Goal: Information Seeking & Learning: Learn about a topic

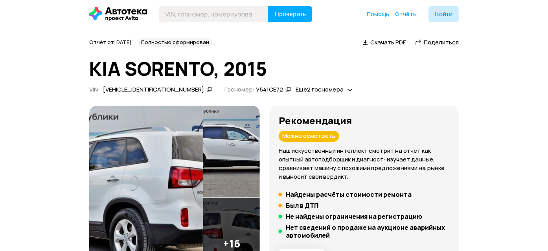
click at [347, 90] on icon at bounding box center [349, 90] width 5 height 8
click at [341, 79] on div "Отчёт от 28 сентября 2025 года Полностью сформирован   Скачать PDF   Поделиться…" at bounding box center [273, 67] width 369 height 59
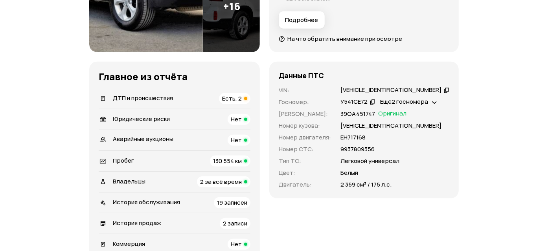
scroll to position [262, 0]
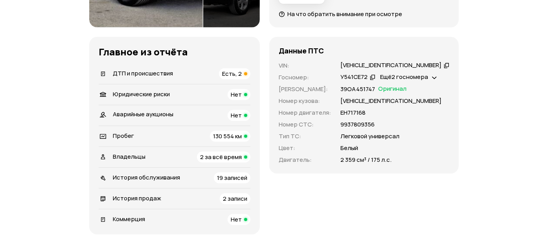
click at [247, 136] on div at bounding box center [245, 136] width 3 height 3
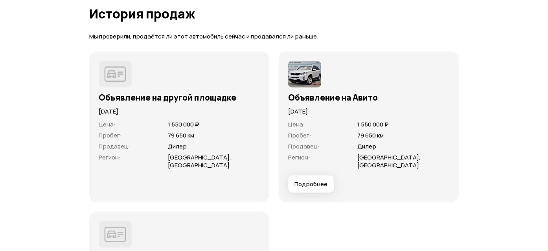
scroll to position [2331, 0]
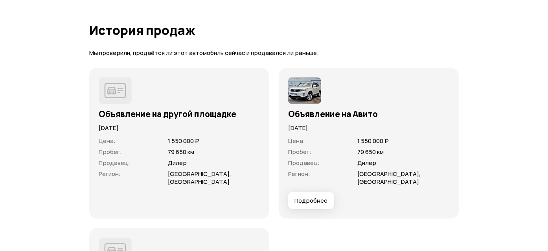
click at [306, 197] on span "Подробнее" at bounding box center [310, 201] width 33 height 8
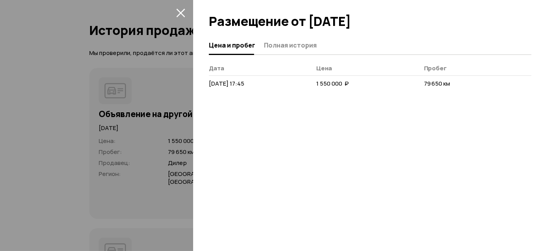
click at [183, 11] on icon "закрыть" at bounding box center [180, 12] width 9 height 9
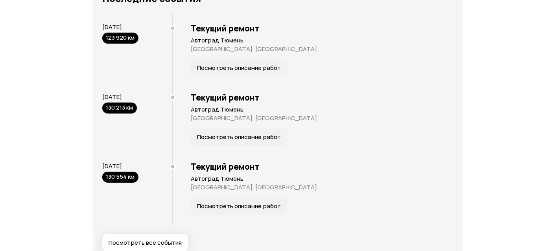
scroll to position [1676, 0]
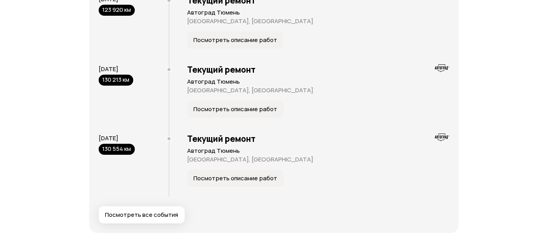
click at [154, 215] on span "Посмотреть все события" at bounding box center [141, 215] width 73 height 8
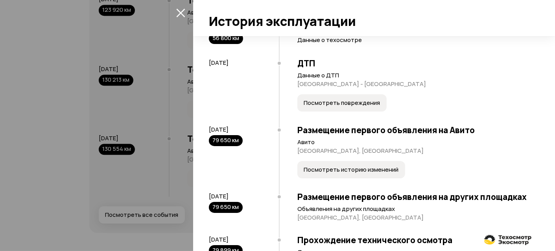
scroll to position [262, 0]
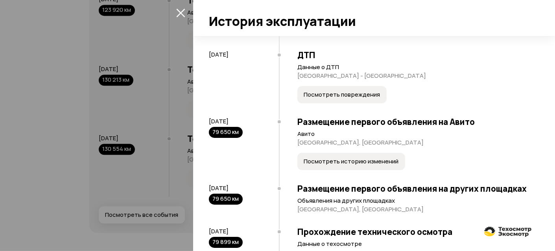
click at [327, 165] on span "Посмотреть историю изменений" at bounding box center [350, 162] width 95 height 8
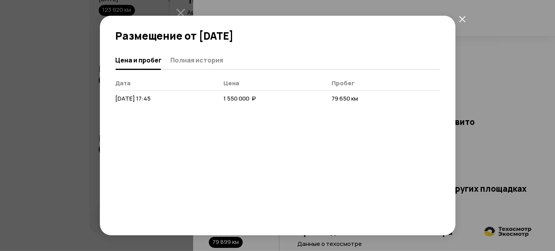
click at [460, 17] on icon "закрыть" at bounding box center [462, 19] width 7 height 7
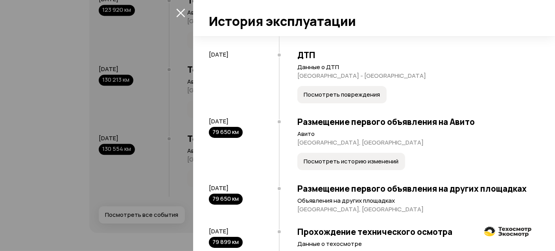
click at [338, 165] on span "Посмотреть историю изменений" at bounding box center [350, 162] width 95 height 8
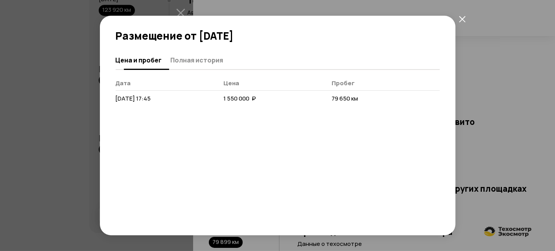
click at [187, 61] on span "Полная история" at bounding box center [197, 60] width 53 height 8
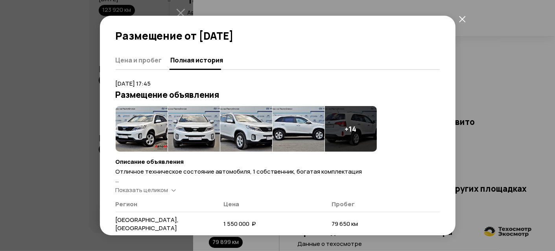
scroll to position [43, 0]
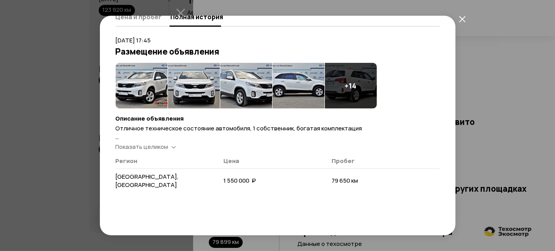
click at [172, 144] on icon at bounding box center [173, 147] width 5 height 8
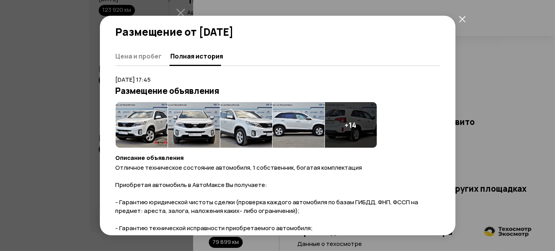
scroll to position [0, 0]
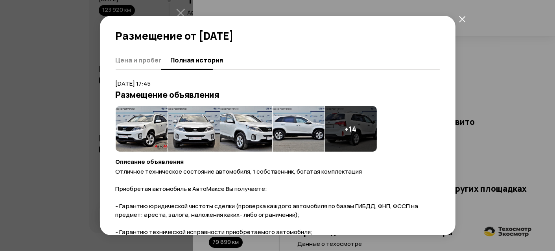
click at [142, 59] on span "Цена и пробег" at bounding box center [139, 60] width 46 height 8
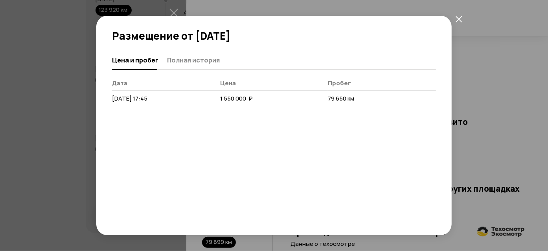
click at [458, 17] on icon "закрыть" at bounding box center [459, 19] width 7 height 7
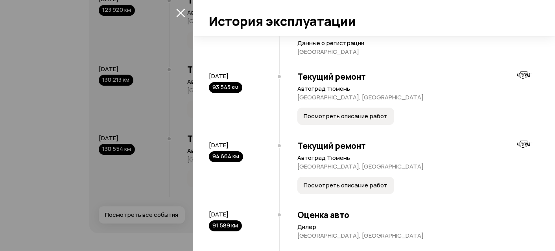
scroll to position [568, 0]
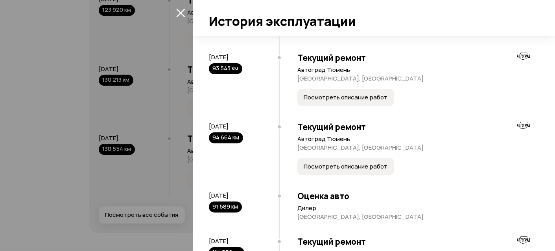
click at [336, 101] on span "Посмотреть описание работ" at bounding box center [345, 98] width 84 height 8
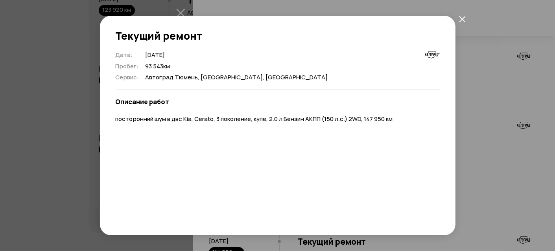
click at [463, 18] on icon "закрыть" at bounding box center [462, 19] width 6 height 6
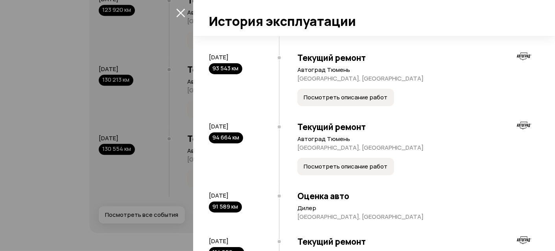
click at [335, 101] on span "Посмотреть описание работ" at bounding box center [345, 98] width 84 height 8
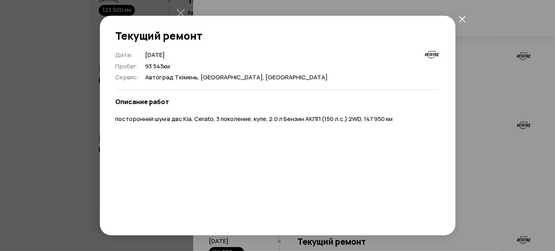
click at [462, 18] on icon "закрыть" at bounding box center [462, 19] width 7 height 7
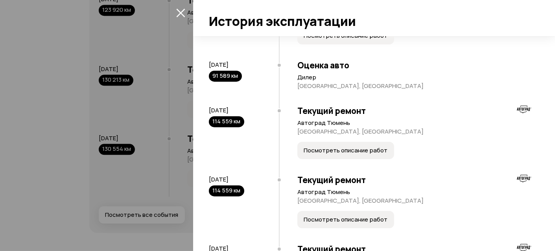
scroll to position [742, 0]
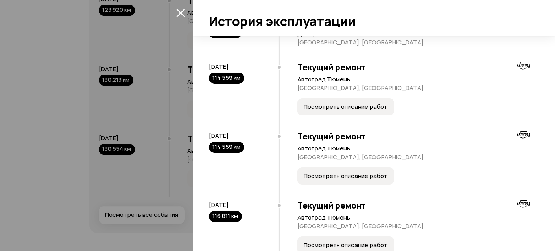
click at [334, 111] on span "Посмотреть описание работ" at bounding box center [345, 107] width 84 height 8
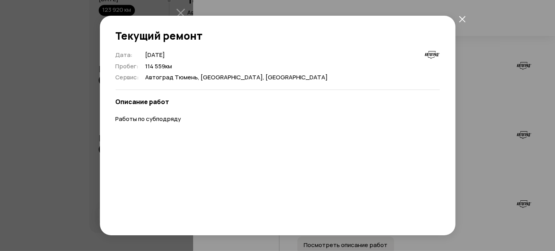
click at [461, 17] on icon "закрыть" at bounding box center [462, 19] width 7 height 7
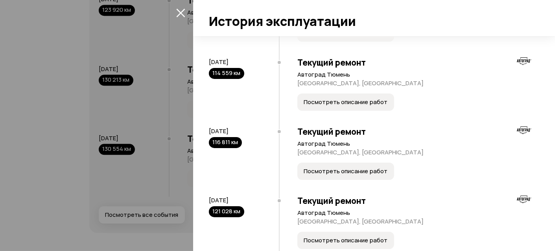
scroll to position [830, 0]
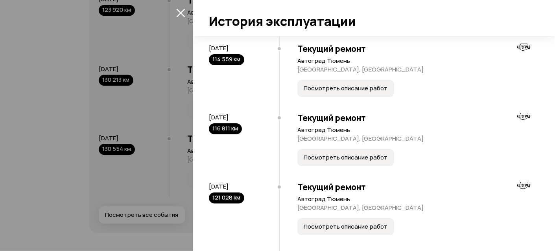
click at [336, 162] on span "Посмотреть описание работ" at bounding box center [345, 158] width 84 height 8
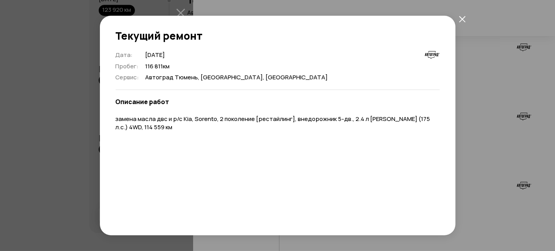
click at [467, 17] on button "закрыть" at bounding box center [462, 19] width 14 height 14
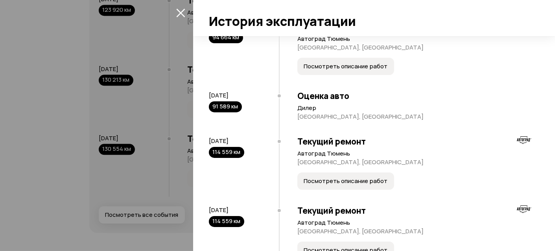
scroll to position [655, 0]
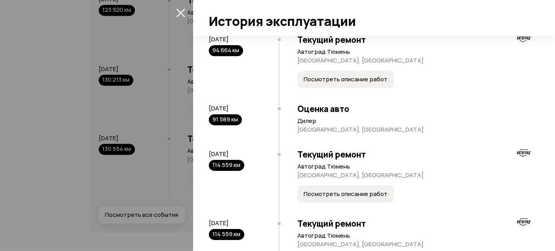
click at [339, 83] on span "Посмотреть описание работ" at bounding box center [345, 79] width 84 height 8
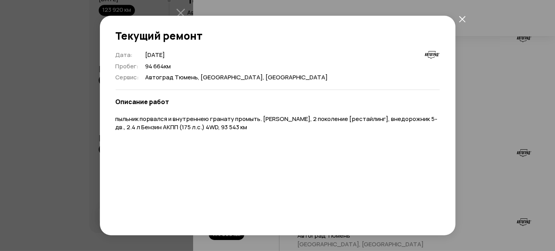
click at [462, 17] on icon "закрыть" at bounding box center [462, 19] width 7 height 7
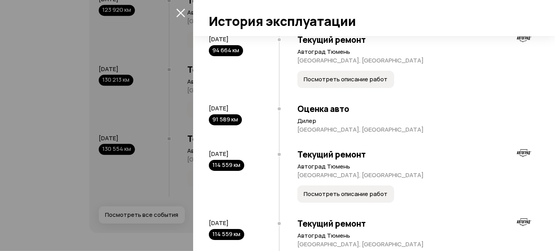
scroll to position [699, 0]
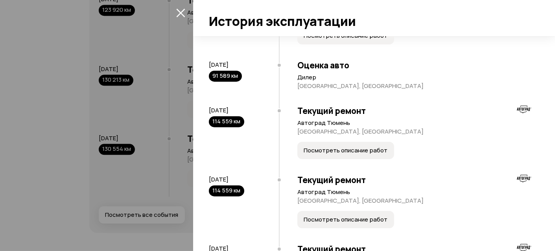
click at [328, 154] on span "Посмотреть описание работ" at bounding box center [345, 151] width 84 height 8
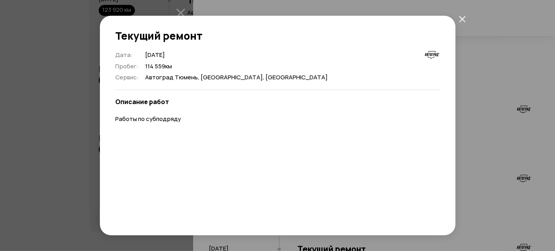
click at [463, 17] on icon "закрыть" at bounding box center [462, 19] width 7 height 7
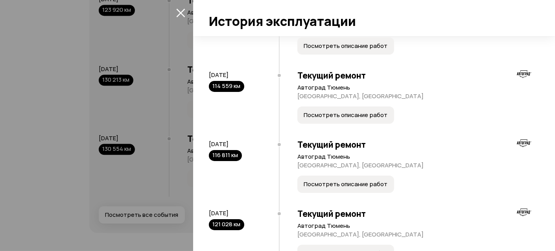
scroll to position [830, 0]
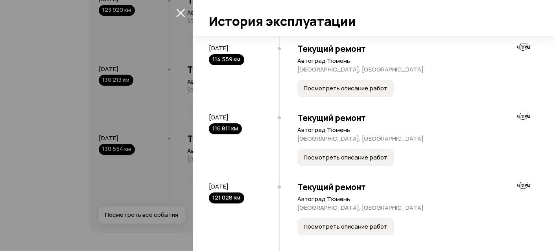
click at [337, 92] on span "Посмотреть описание работ" at bounding box center [345, 89] width 84 height 8
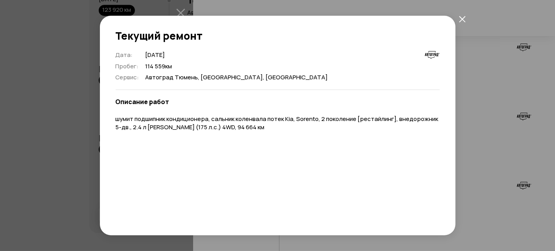
click at [459, 18] on icon "закрыть" at bounding box center [462, 19] width 7 height 7
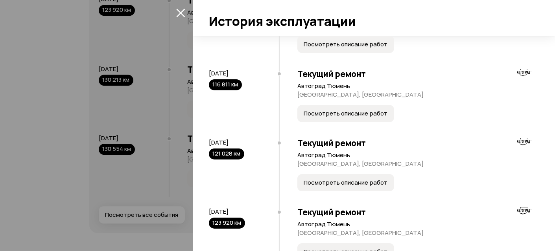
scroll to position [917, 0]
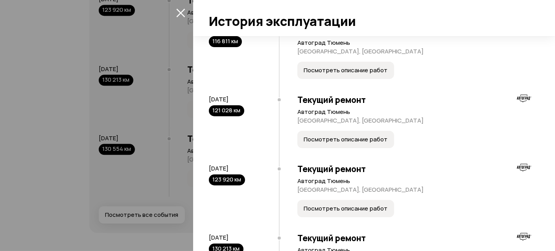
click at [336, 143] on span "Посмотреть описание работ" at bounding box center [345, 140] width 84 height 8
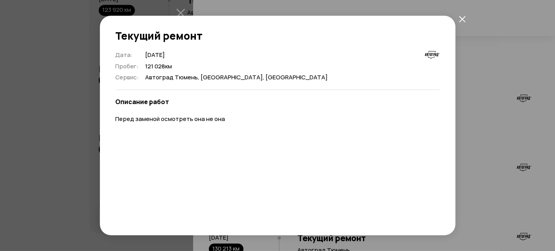
click at [461, 18] on icon "закрыть" at bounding box center [462, 19] width 7 height 7
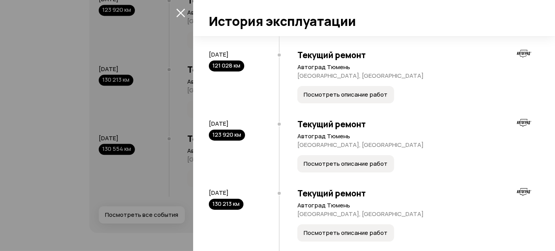
scroll to position [1004, 0]
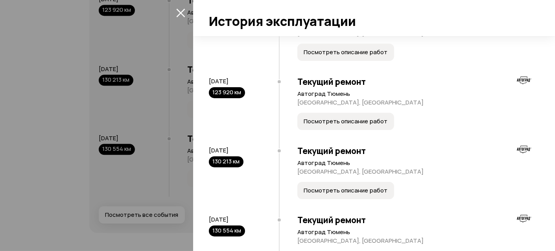
click at [347, 125] on span "Посмотреть описание работ" at bounding box center [345, 122] width 84 height 8
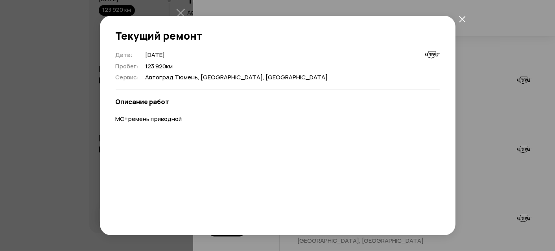
click at [462, 17] on icon "закрыть" at bounding box center [462, 19] width 7 height 7
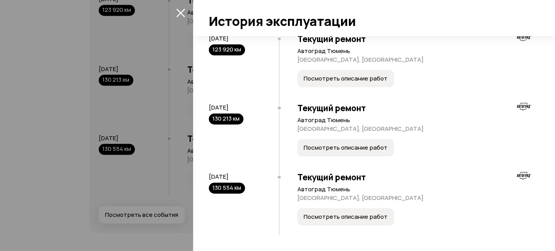
scroll to position [1067, 0]
click at [342, 214] on span "Посмотреть описание работ" at bounding box center [345, 217] width 84 height 8
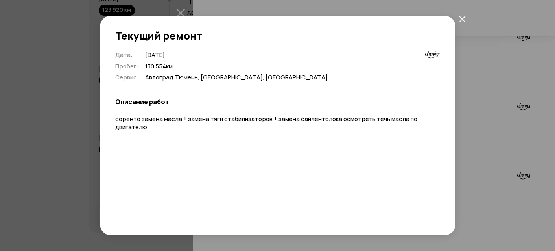
click at [462, 18] on icon "закрыть" at bounding box center [462, 19] width 6 height 6
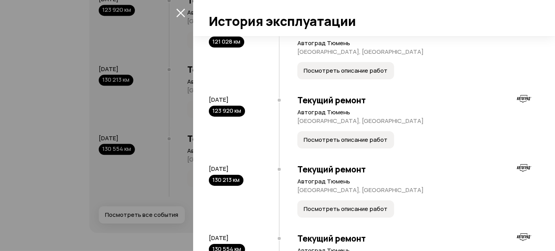
scroll to position [980, 0]
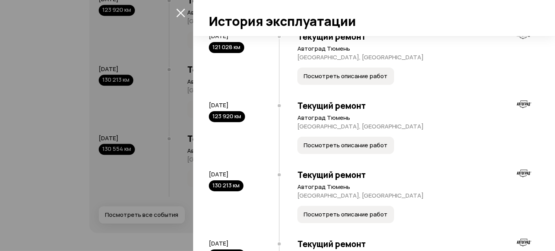
click at [180, 11] on icon "закрыть" at bounding box center [180, 13] width 9 height 9
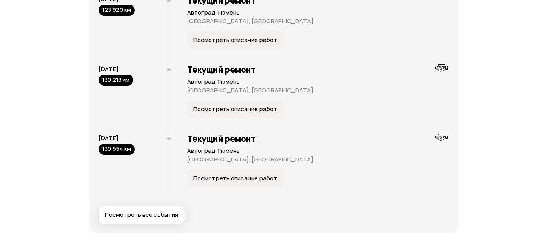
click at [139, 215] on span "Посмотреть все события" at bounding box center [141, 215] width 73 height 8
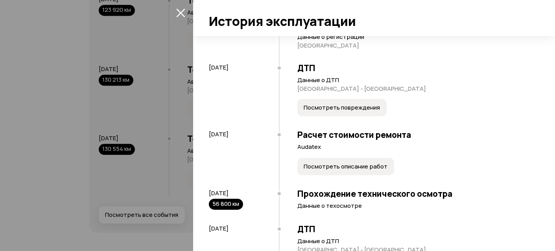
scroll to position [131, 0]
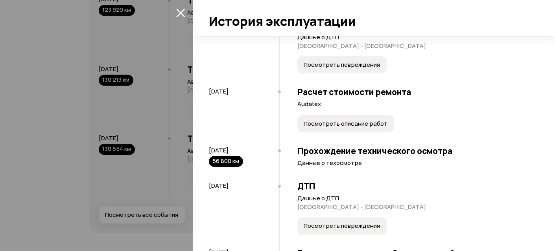
click at [342, 128] on span "Посмотреть описание работ" at bounding box center [345, 124] width 84 height 8
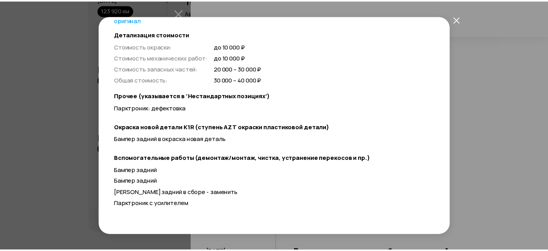
scroll to position [87, 0]
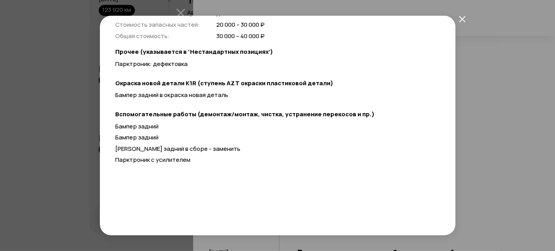
click at [462, 17] on icon "закрыть" at bounding box center [462, 19] width 7 height 7
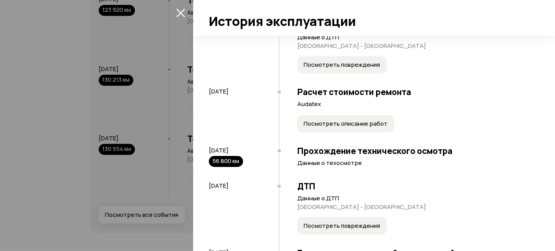
click at [179, 12] on icon "закрыть" at bounding box center [180, 13] width 9 height 9
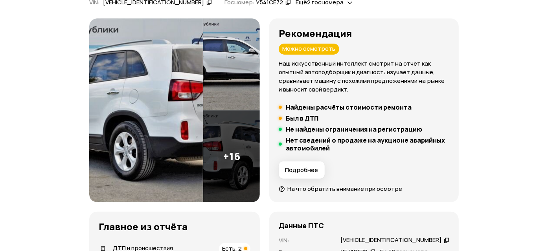
click at [318, 171] on span "Подробнее" at bounding box center [301, 170] width 33 height 8
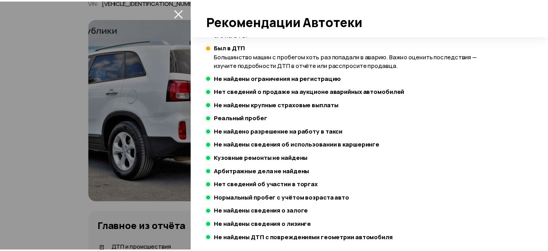
scroll to position [152, 0]
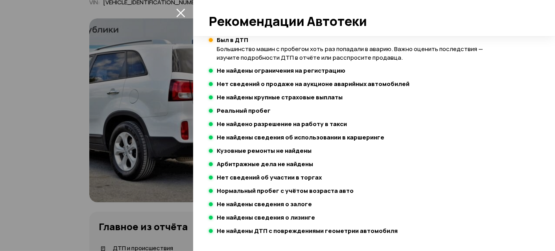
click at [178, 13] on icon "закрыть" at bounding box center [180, 12] width 9 height 9
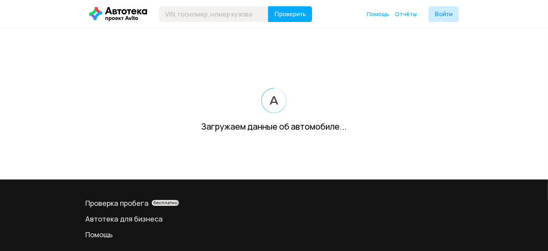
scroll to position [77, 0]
